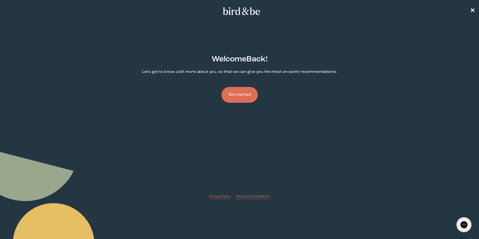
click at [242, 96] on button "Get started" at bounding box center [239, 95] width 36 height 16
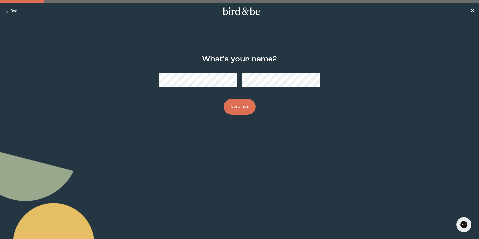
click at [224, 99] on button "Continue" at bounding box center [240, 107] width 32 height 16
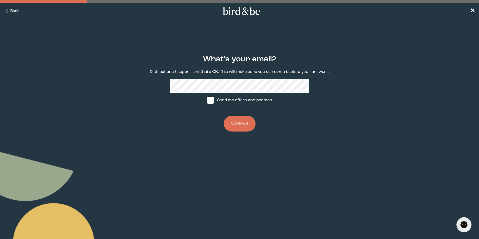
click at [231, 118] on button "Continue" at bounding box center [240, 124] width 32 height 16
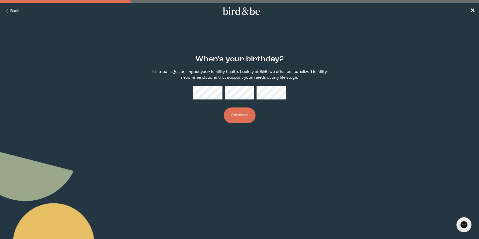
click at [224, 107] on button "Continue" at bounding box center [240, 115] width 32 height 16
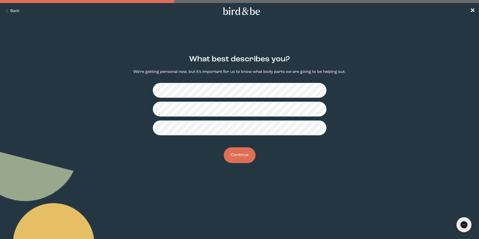
click at [241, 157] on button "Continue" at bounding box center [240, 155] width 32 height 16
click at [239, 151] on button "Continue" at bounding box center [240, 155] width 32 height 16
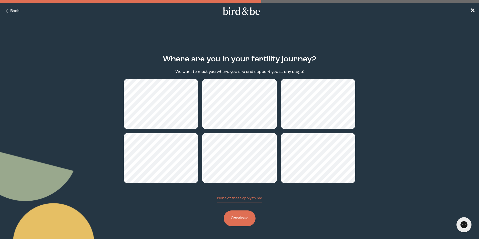
click at [240, 213] on button "Continue" at bounding box center [240, 218] width 32 height 16
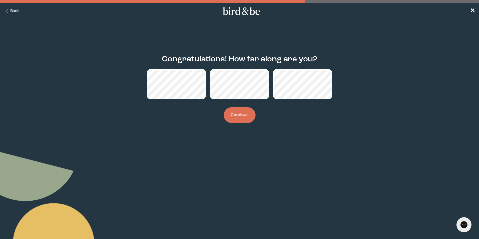
click at [246, 118] on button "Continue" at bounding box center [240, 115] width 32 height 16
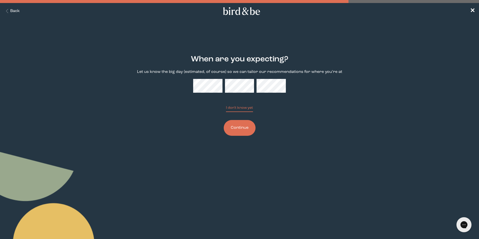
click at [226, 105] on button "I don't know yet" at bounding box center [239, 108] width 27 height 7
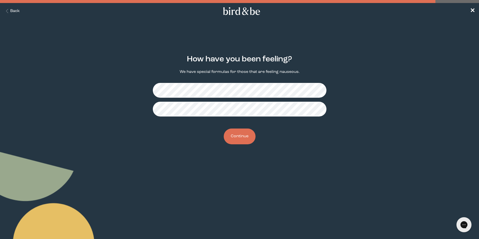
click at [246, 135] on button "Continue" at bounding box center [240, 136] width 32 height 16
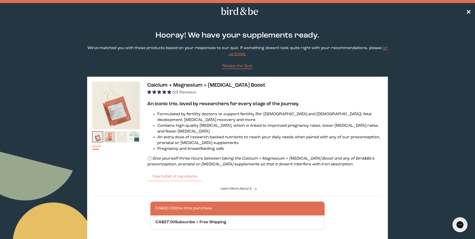
click at [469, 10] on span "✕" at bounding box center [468, 11] width 5 height 6
